Goal: Task Accomplishment & Management: Complete application form

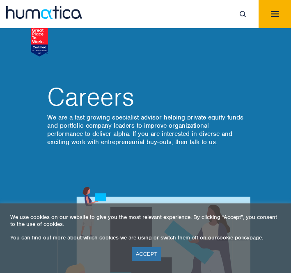
scroll to position [229, 0]
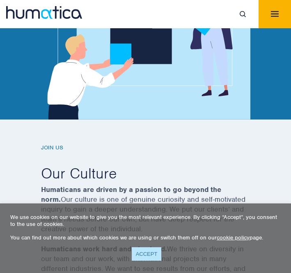
click at [148, 257] on link "ACCEPT" at bounding box center [147, 255] width 30 height 14
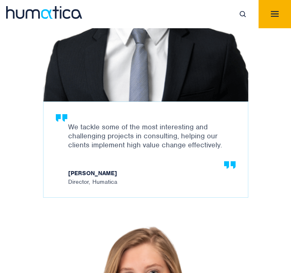
scroll to position [1431, 0]
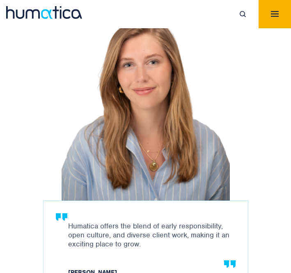
click at [273, 16] on img "Toggle navigation" at bounding box center [275, 14] width 8 height 6
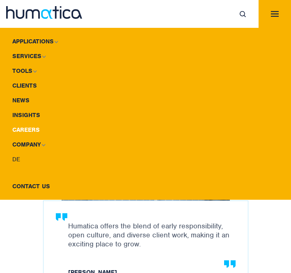
click at [26, 124] on link "Careers" at bounding box center [145, 130] width 291 height 15
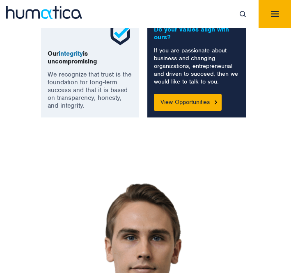
scroll to position [936, 0]
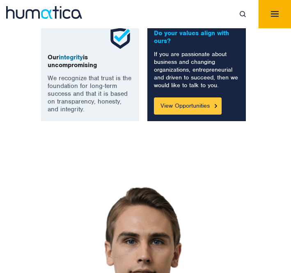
click at [187, 103] on link "View Opportunities" at bounding box center [188, 106] width 68 height 17
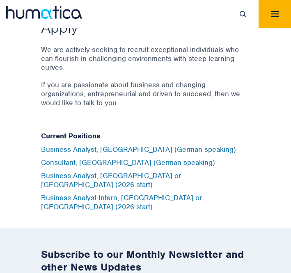
scroll to position [3191, 0]
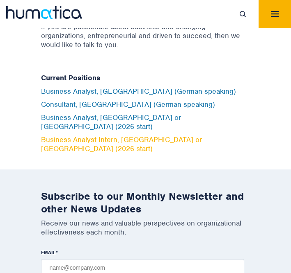
click at [134, 135] on link "Business Analyst Intern, [GEOGRAPHIC_DATA] or [GEOGRAPHIC_DATA] (2026 start)" at bounding box center [121, 144] width 161 height 18
